Goal: Task Accomplishment & Management: Manage account settings

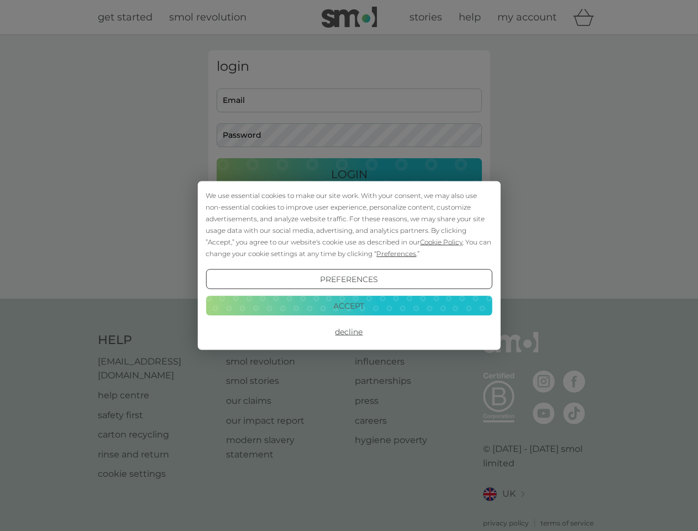
click at [442, 242] on span "Cookie Policy" at bounding box center [441, 242] width 43 height 8
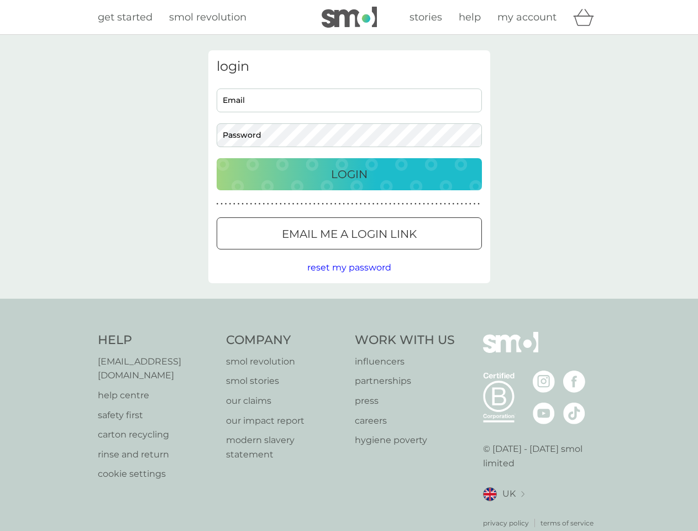
click at [395, 253] on div "login Email Password Login ● ● ● ● ● ● ● ● ● ● ● ● ● ● ● ● ● ● ● ● ● ● ● ● ● ● …" at bounding box center [349, 166] width 282 height 233
click at [349, 279] on div "login Email Password Login ● ● ● ● ● ● ● ● ● ● ● ● ● ● ● ● ● ● ● ● ● ● ● ● ● ● …" at bounding box center [349, 166] width 282 height 233
click at [349, 332] on div "Help [EMAIL_ADDRESS][DOMAIN_NAME] help centre safety first carton recycling rin…" at bounding box center [349, 430] width 503 height 196
click at [349, 305] on div "Help [EMAIL_ADDRESS][DOMAIN_NAME] help centre safety first carton recycling rin…" at bounding box center [349, 430] width 698 height 263
